Goal: Task Accomplishment & Management: Manage account settings

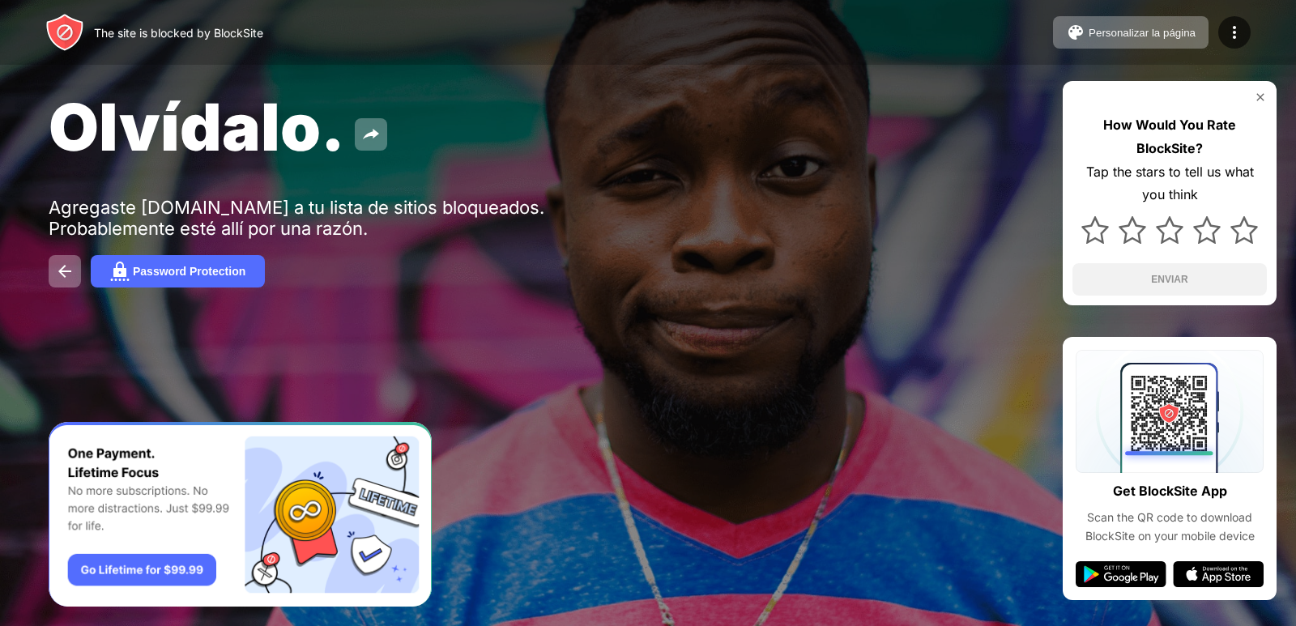
click at [831, 412] on div at bounding box center [648, 313] width 1296 height 626
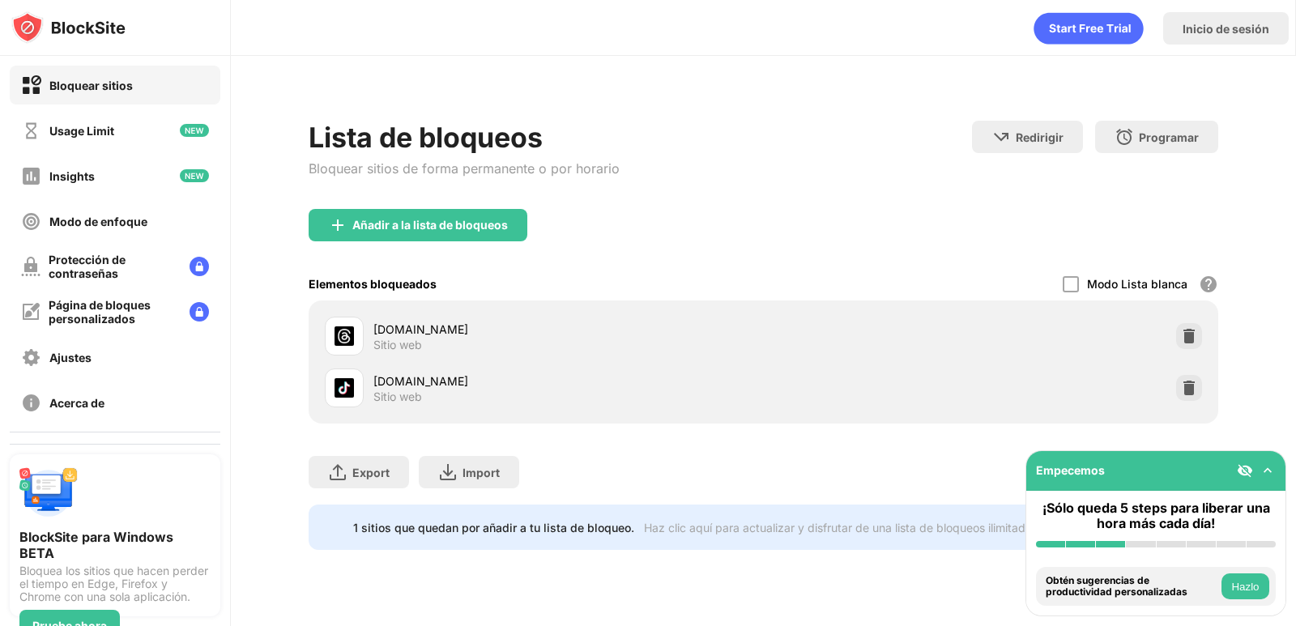
click at [1192, 382] on img at bounding box center [1189, 388] width 16 height 16
